Goal: Unclear

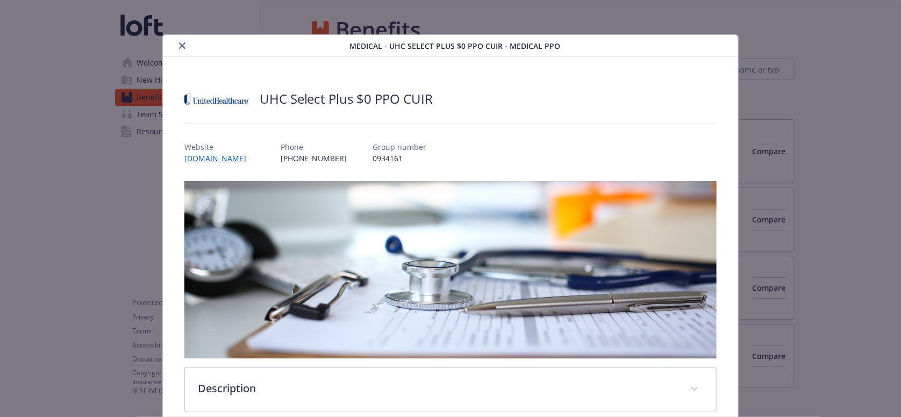
scroll to position [32, 0]
